Goal: Task Accomplishment & Management: Manage account settings

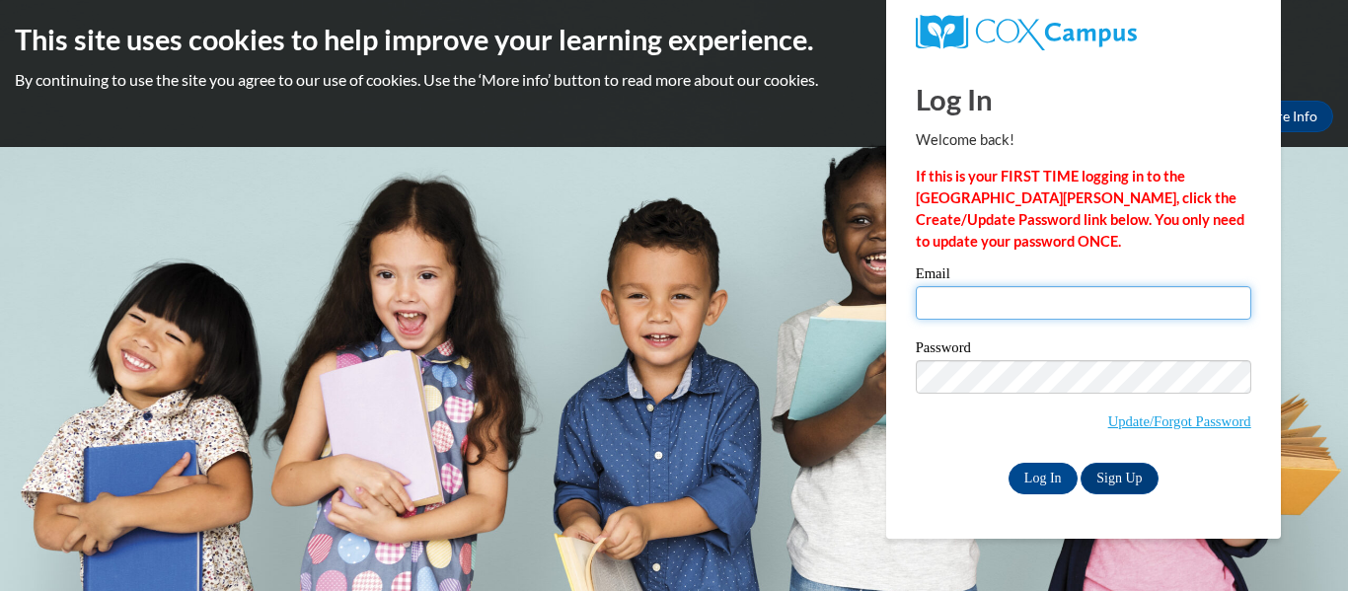
click at [955, 307] on input "Email" at bounding box center [1083, 303] width 335 height 34
type input "[EMAIL_ADDRESS][DOMAIN_NAME]"
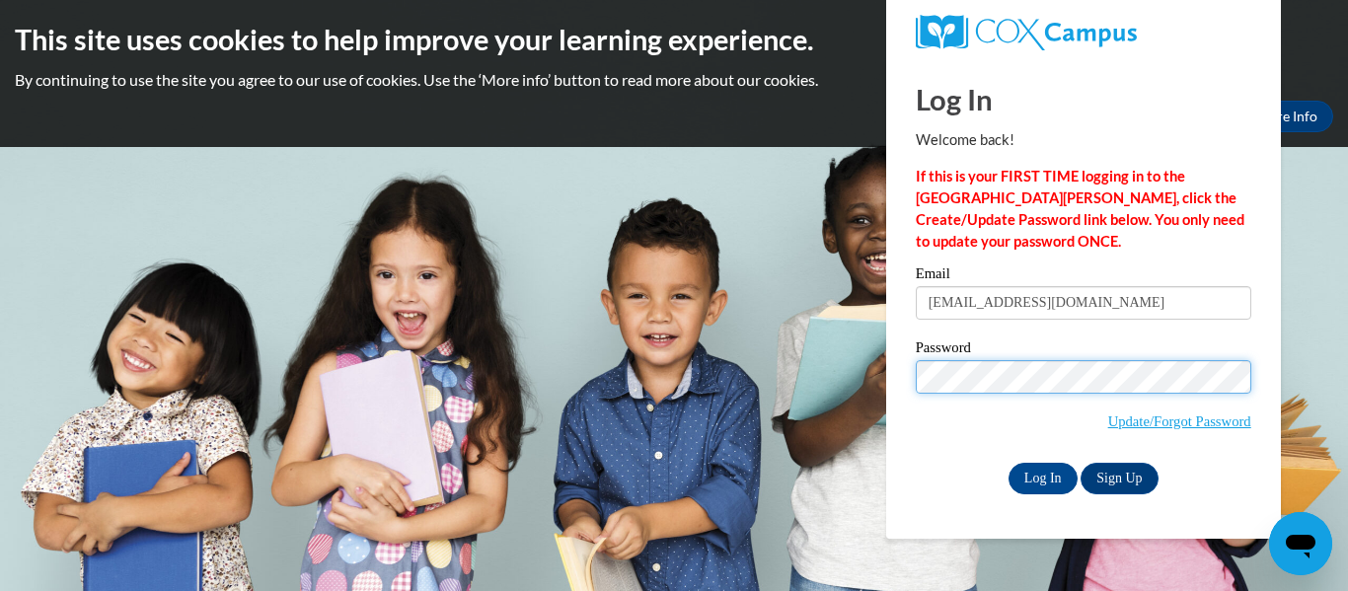
click at [1008, 463] on input "Log In" at bounding box center [1042, 479] width 69 height 32
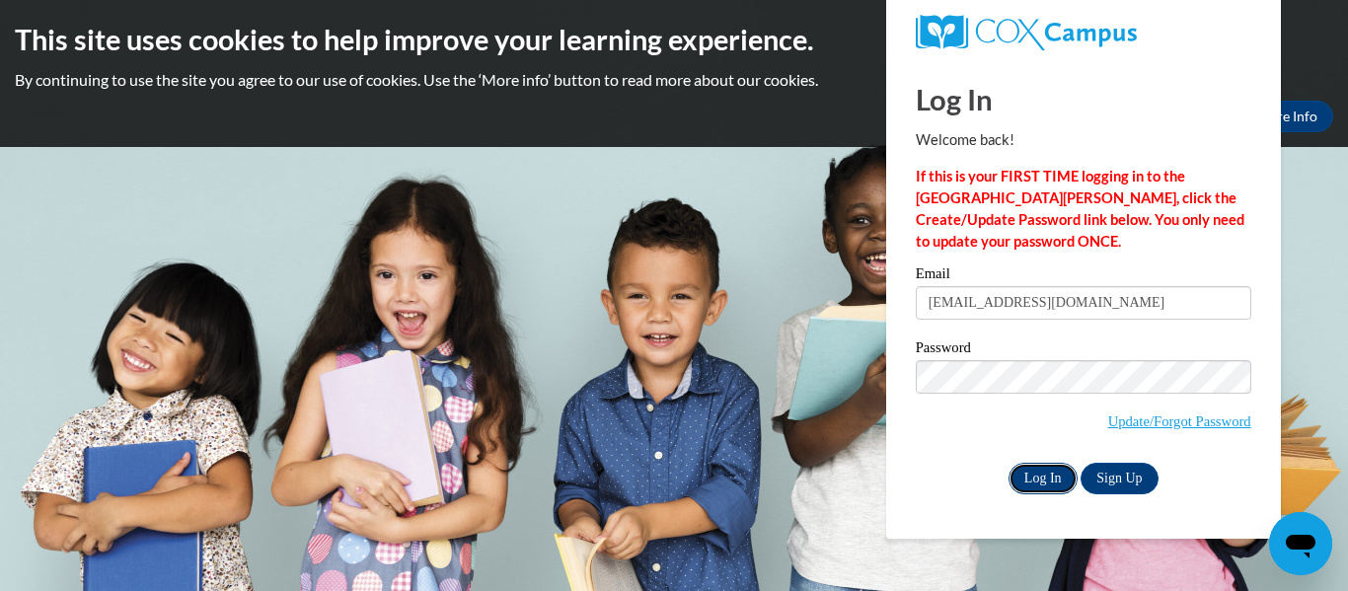
click at [1029, 468] on input "Log In" at bounding box center [1042, 479] width 69 height 32
click at [1047, 477] on input "Log In" at bounding box center [1042, 479] width 69 height 32
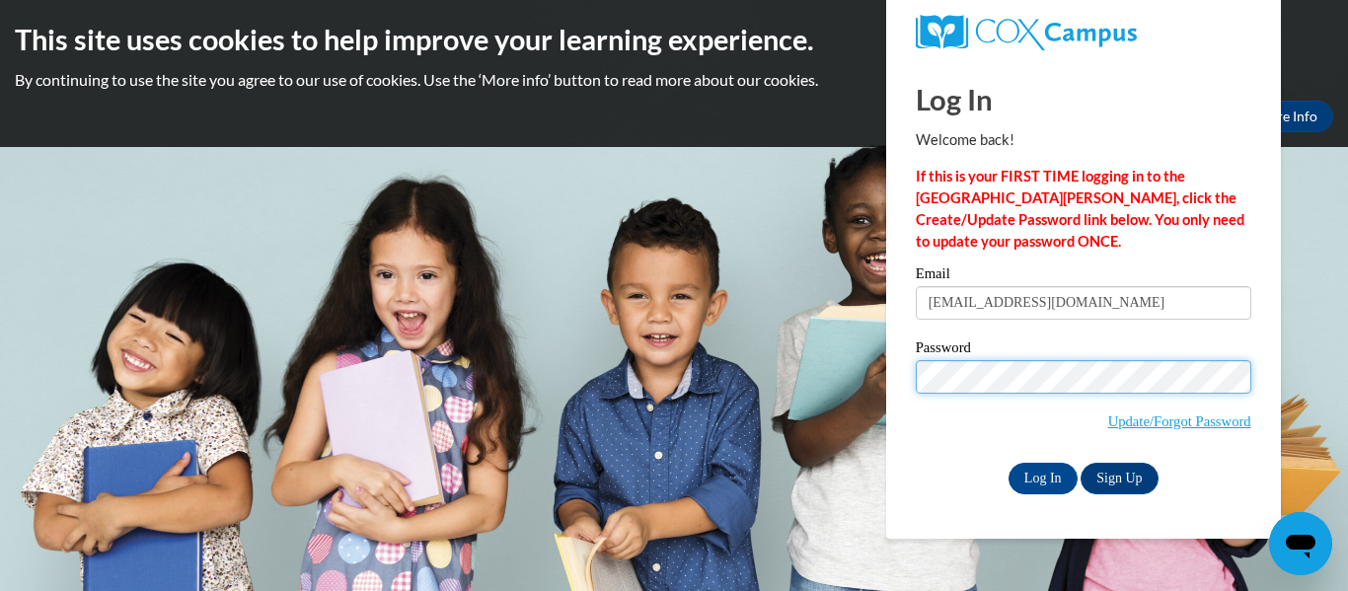
click at [1008, 463] on input "Log In" at bounding box center [1042, 479] width 69 height 32
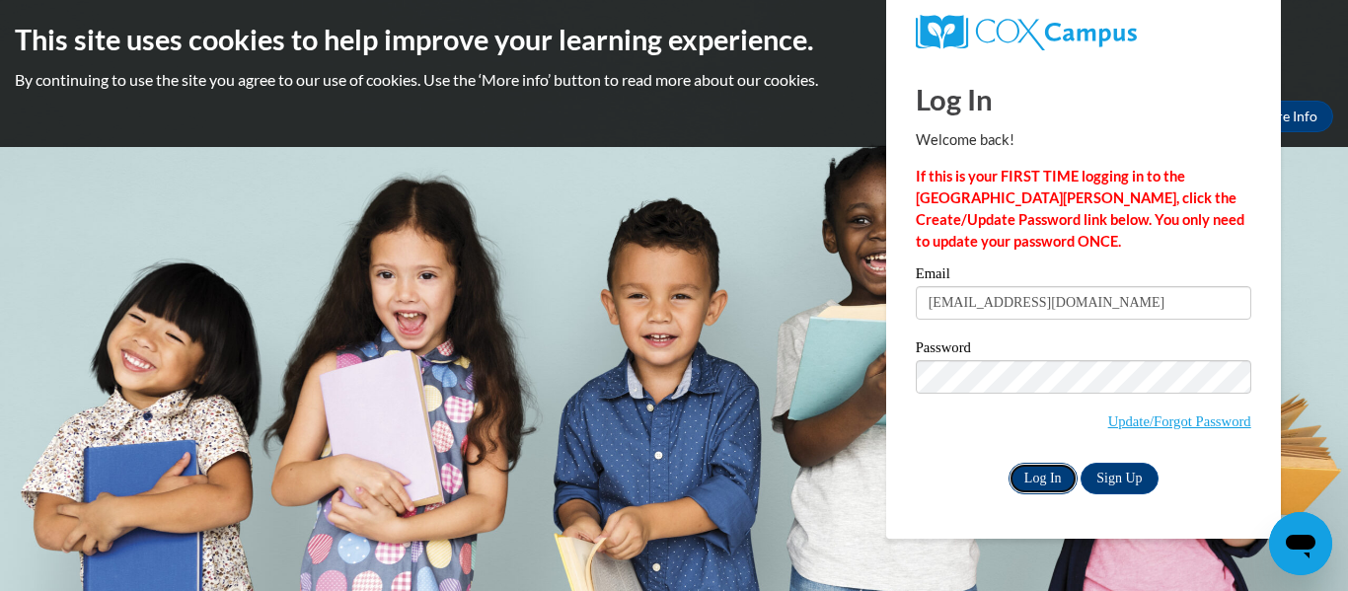
click at [1043, 470] on input "Log In" at bounding box center [1042, 479] width 69 height 32
click at [1045, 465] on input "Log In" at bounding box center [1042, 479] width 69 height 32
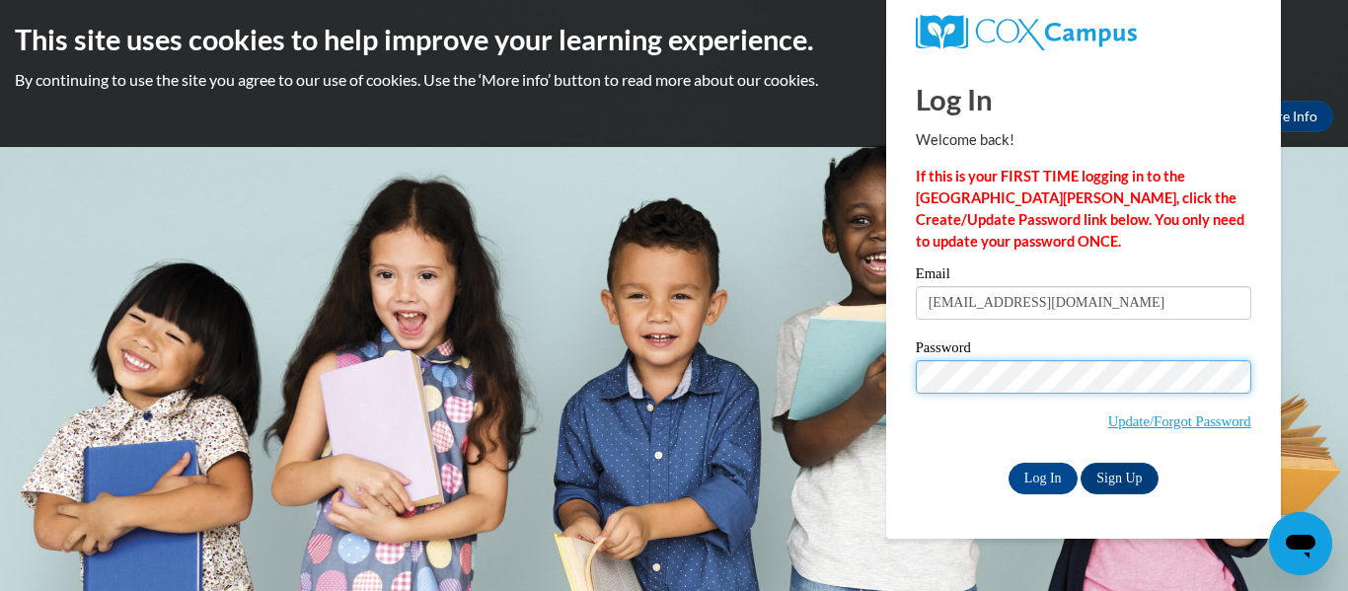
click at [1008, 463] on input "Log In" at bounding box center [1042, 479] width 69 height 32
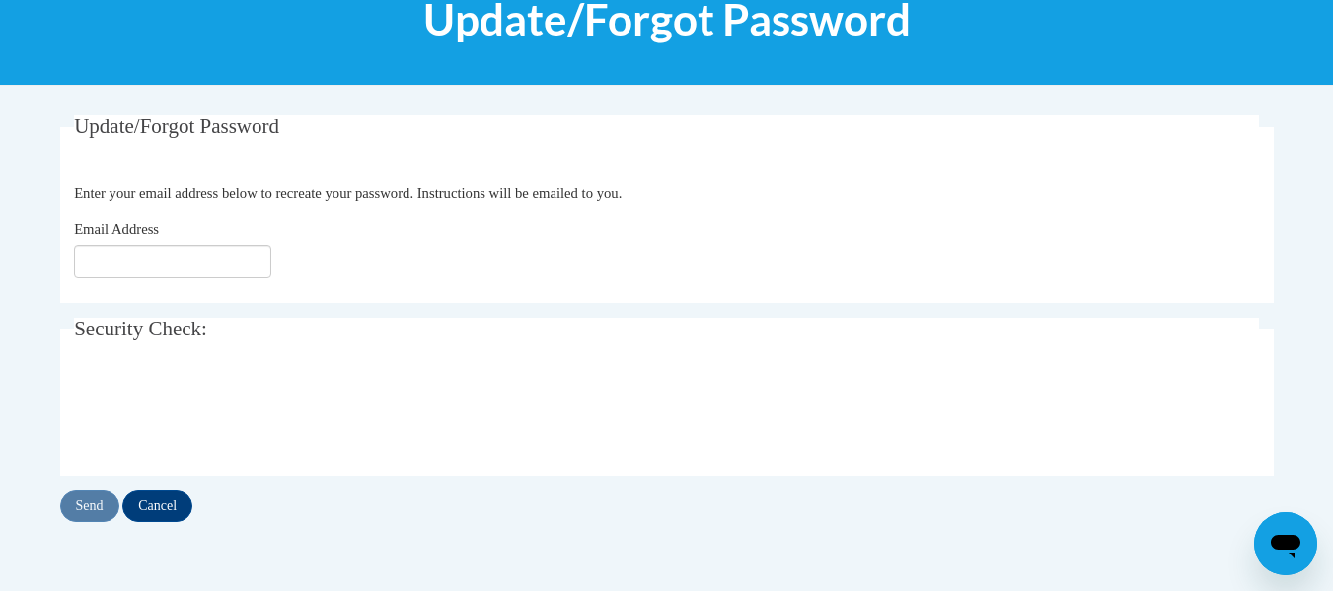
scroll to position [282, 0]
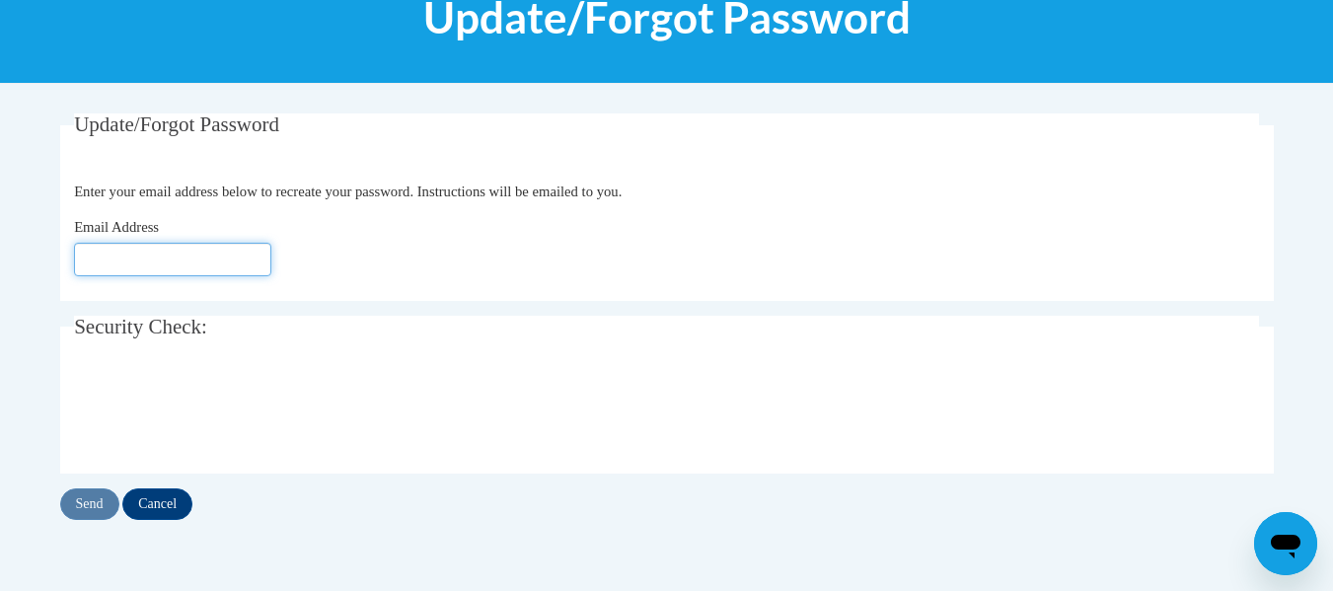
click at [127, 274] on input "Email Address" at bounding box center [172, 260] width 197 height 34
type input "[EMAIL_ADDRESS][DOMAIN_NAME]"
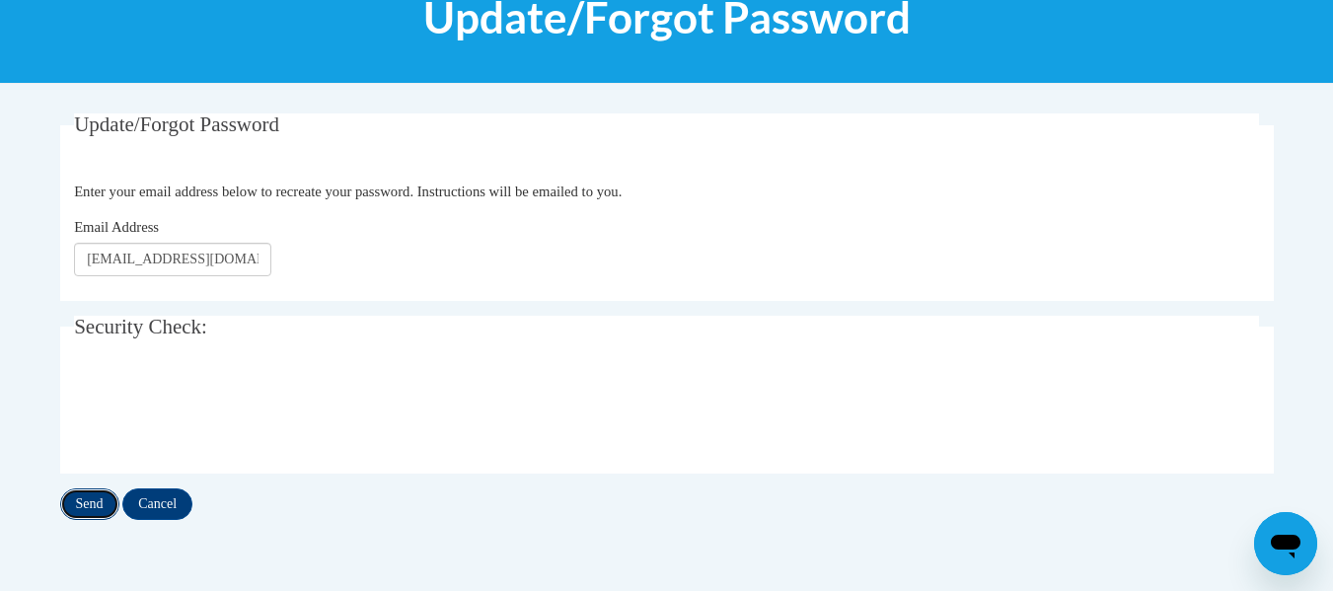
click at [83, 507] on input "Send" at bounding box center [89, 504] width 59 height 32
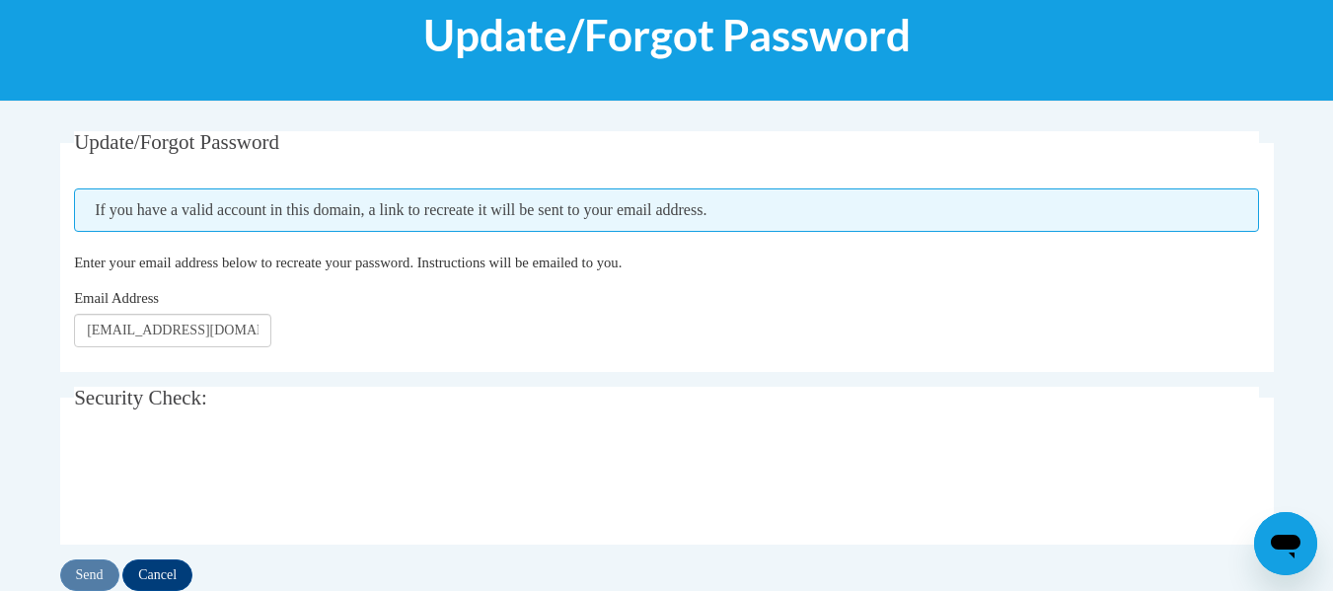
scroll to position [265, 0]
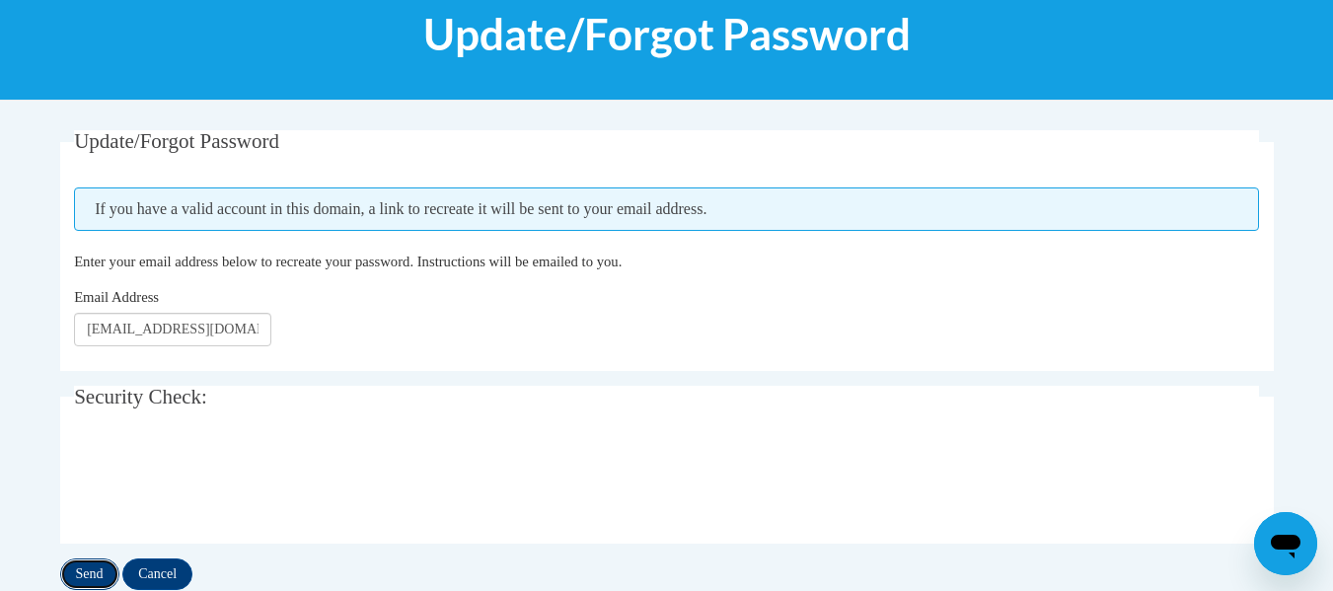
click at [91, 571] on input "Send" at bounding box center [89, 574] width 59 height 32
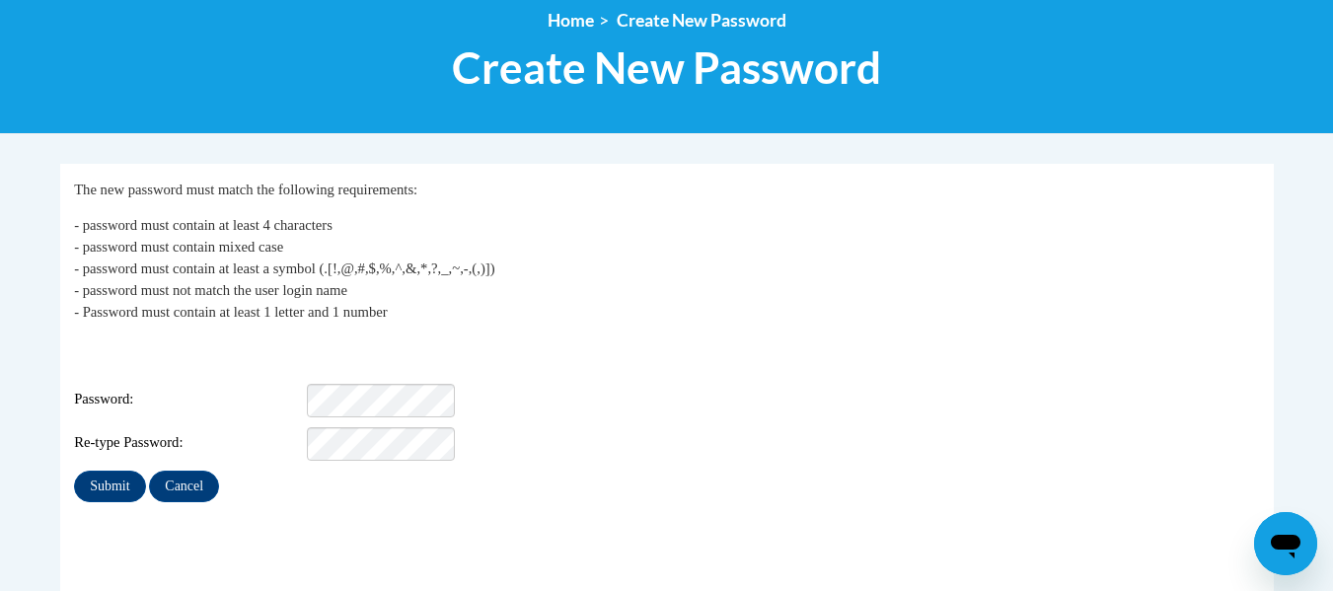
click at [192, 389] on span "Password:" at bounding box center [188, 400] width 229 height 22
click at [137, 389] on span "Password:" at bounding box center [188, 400] width 229 height 22
click at [74, 471] on input "Submit" at bounding box center [109, 487] width 71 height 32
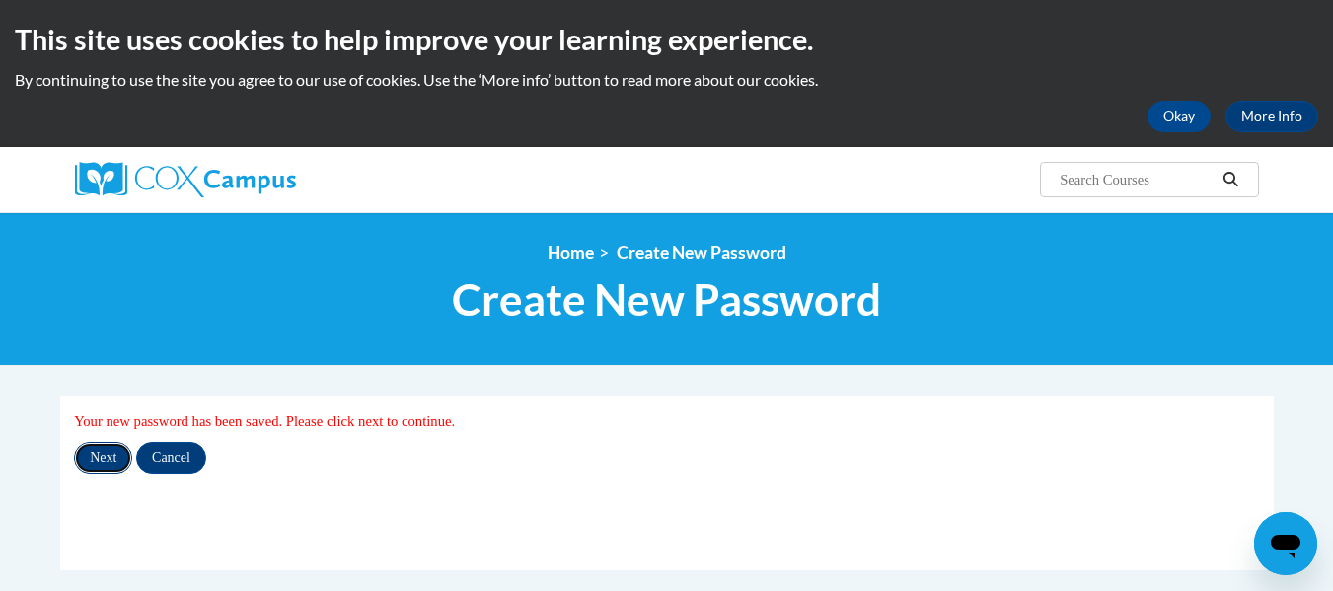
click at [104, 457] on input "Next" at bounding box center [103, 458] width 58 height 32
click at [112, 449] on input "Next" at bounding box center [103, 458] width 58 height 32
click at [112, 461] on input "Next" at bounding box center [103, 458] width 58 height 32
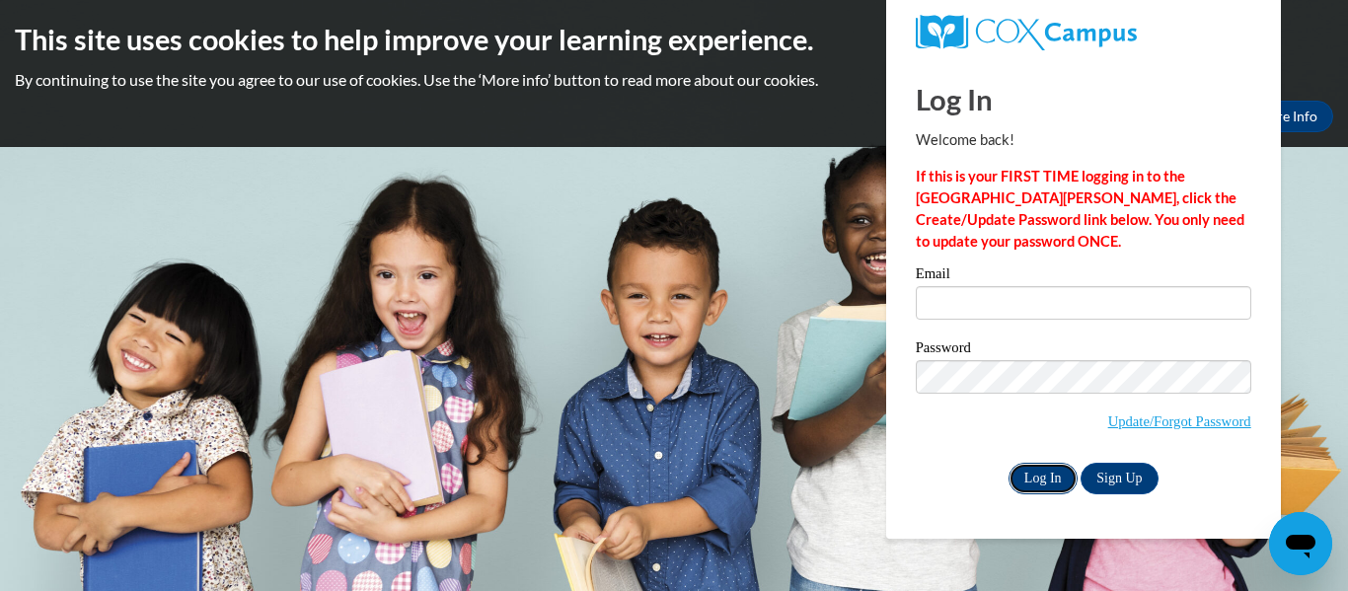
click at [1050, 474] on input "Log In" at bounding box center [1042, 479] width 69 height 32
